Goal: Task Accomplishment & Management: Use online tool/utility

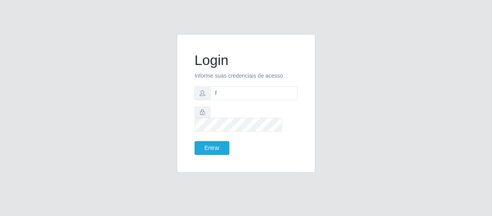
type input "[EMAIL_ADDRESS][DOMAIN_NAME]"
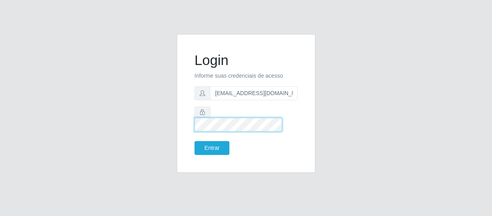
click at [195, 141] on button "Entrar" at bounding box center [212, 148] width 35 height 14
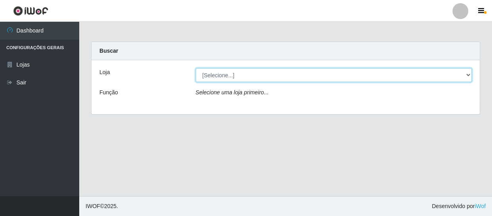
click at [468, 74] on select "[Selecione...] SuperFácil Atacado - São Gonçalo do Amarante" at bounding box center [334, 75] width 277 height 14
select select "408"
click at [196, 68] on select "[Selecione...] SuperFácil Atacado - São Gonçalo do Amarante" at bounding box center [334, 75] width 277 height 14
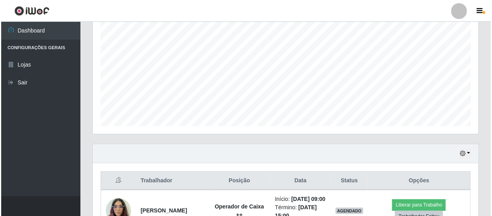
scroll to position [180, 0]
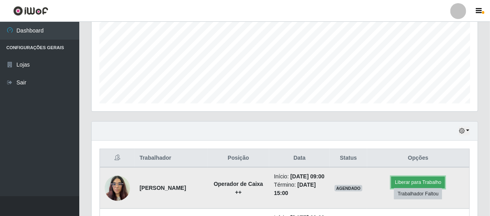
click at [429, 183] on button "Liberar para Trabalho" at bounding box center [418, 182] width 54 height 11
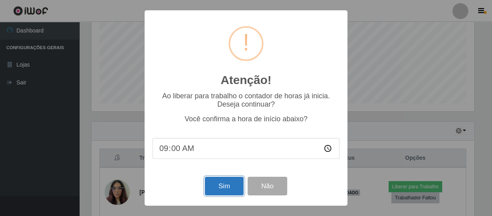
click at [229, 186] on button "Sim" at bounding box center [224, 186] width 38 height 19
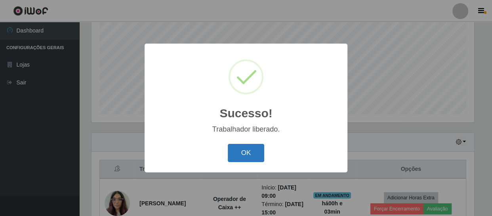
click at [253, 153] on button "OK" at bounding box center [246, 153] width 37 height 19
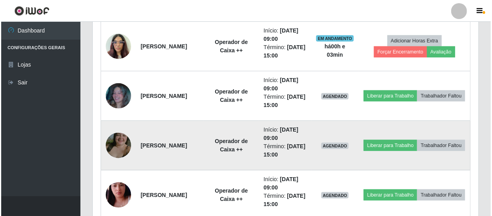
scroll to position [313, 0]
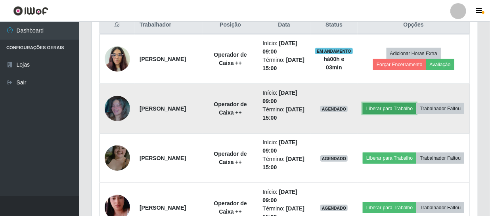
click at [408, 103] on button "Liberar para Trabalho" at bounding box center [390, 108] width 54 height 11
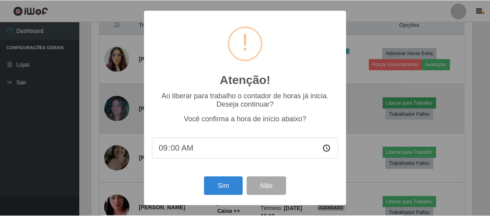
scroll to position [164, 382]
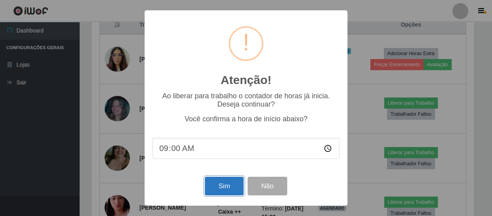
click at [222, 187] on button "Sim" at bounding box center [224, 186] width 38 height 19
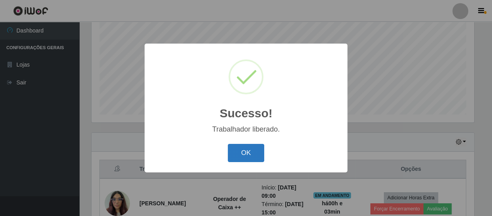
click at [239, 156] on button "OK" at bounding box center [246, 153] width 37 height 19
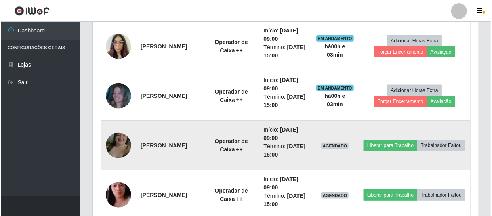
scroll to position [349, 0]
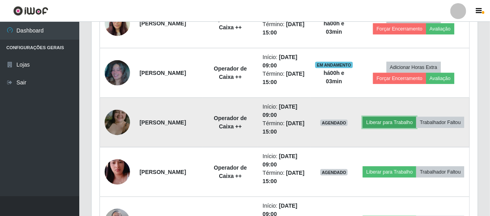
click at [403, 117] on button "Liberar para Trabalho" at bounding box center [390, 122] width 54 height 11
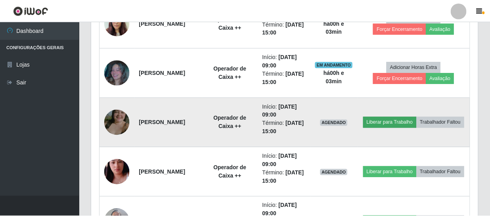
scroll to position [164, 382]
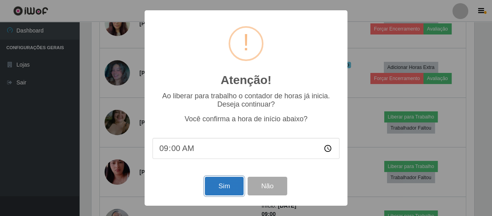
click at [224, 190] on button "Sim" at bounding box center [224, 186] width 38 height 19
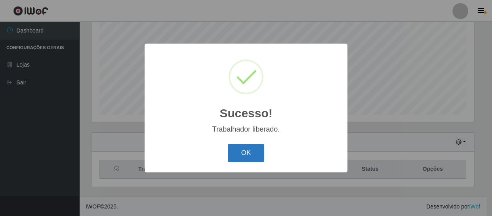
click at [248, 157] on button "OK" at bounding box center [246, 153] width 37 height 19
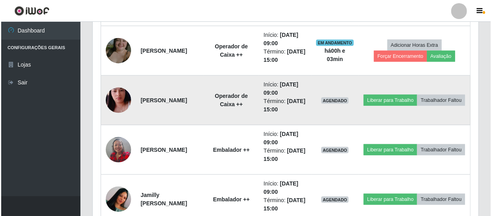
scroll to position [421, 0]
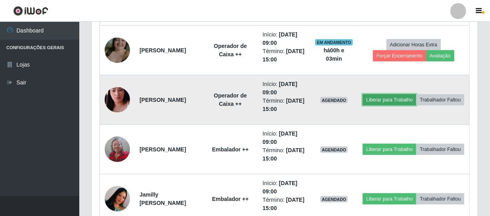
click at [416, 94] on button "Liberar para Trabalho" at bounding box center [390, 99] width 54 height 11
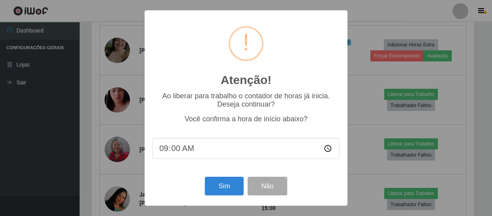
scroll to position [0, 0]
click at [222, 190] on button "Sim" at bounding box center [224, 186] width 38 height 19
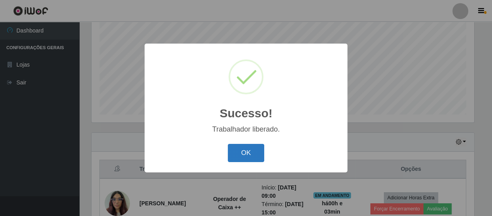
click at [248, 150] on button "OK" at bounding box center [246, 153] width 37 height 19
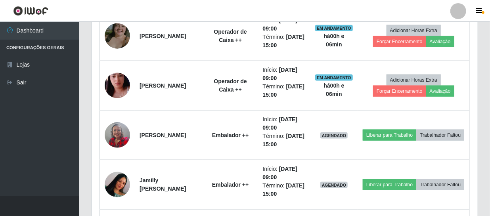
scroll to position [457, 0]
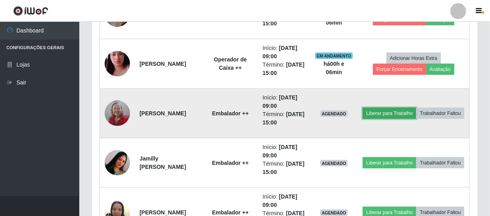
click at [404, 108] on button "Liberar para Trabalho" at bounding box center [390, 113] width 54 height 11
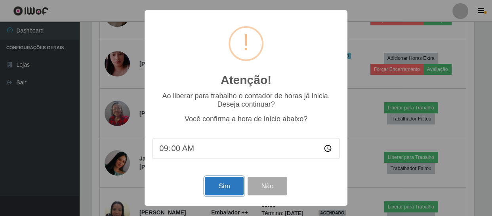
click at [219, 192] on button "Sim" at bounding box center [224, 186] width 38 height 19
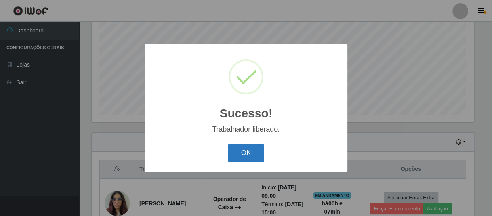
click at [255, 157] on button "OK" at bounding box center [246, 153] width 37 height 19
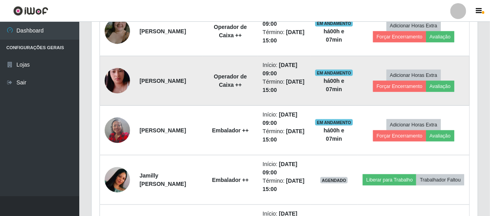
scroll to position [493, 0]
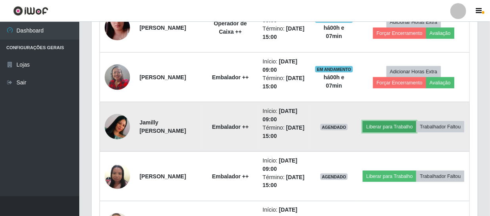
click at [401, 121] on button "Liberar para Trabalho" at bounding box center [390, 126] width 54 height 11
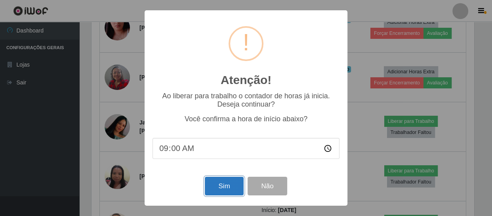
click at [222, 187] on button "Sim" at bounding box center [224, 186] width 38 height 19
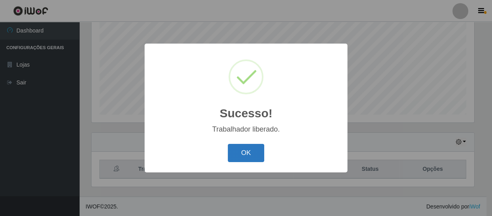
click at [241, 156] on button "OK" at bounding box center [246, 153] width 37 height 19
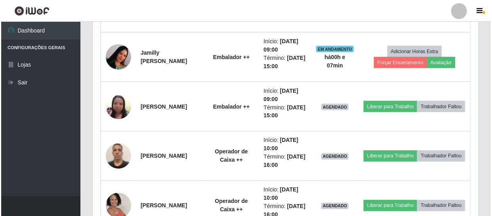
scroll to position [565, 0]
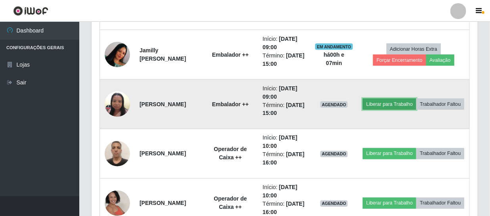
click at [416, 99] on button "Liberar para Trabalho" at bounding box center [390, 104] width 54 height 11
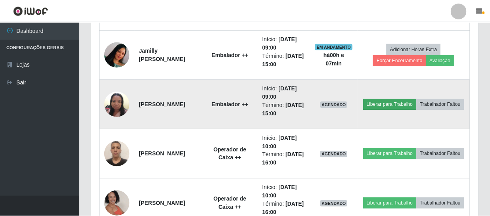
scroll to position [164, 382]
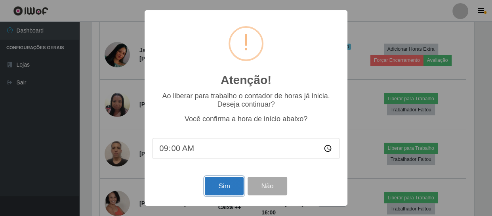
click at [238, 182] on button "Sim" at bounding box center [224, 186] width 38 height 19
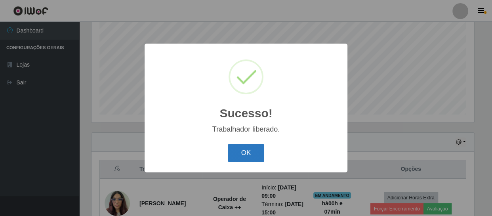
click at [236, 149] on button "OK" at bounding box center [246, 153] width 37 height 19
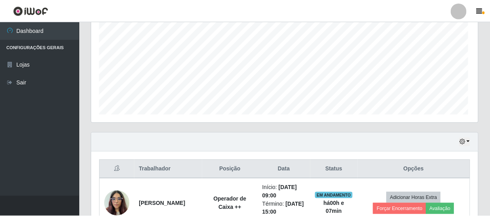
scroll to position [164, 386]
